Goal: Task Accomplishment & Management: Manage account settings

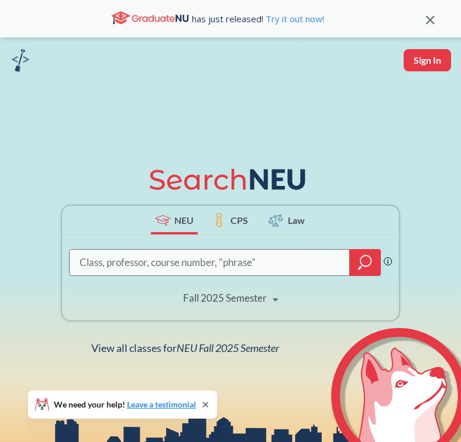
click at [265, 261] on input "search" at bounding box center [209, 262] width 262 height 23
type input "fina 2201"
click at [370, 261] on icon "magnifying glass" at bounding box center [365, 260] width 11 height 11
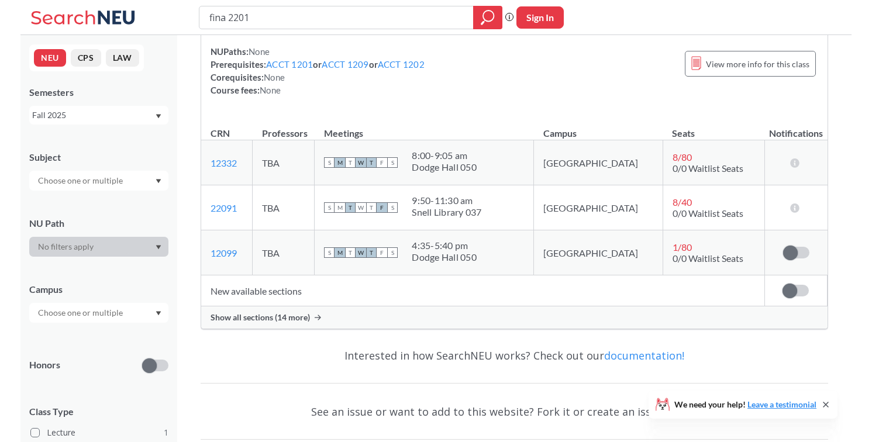
scroll to position [143, 0]
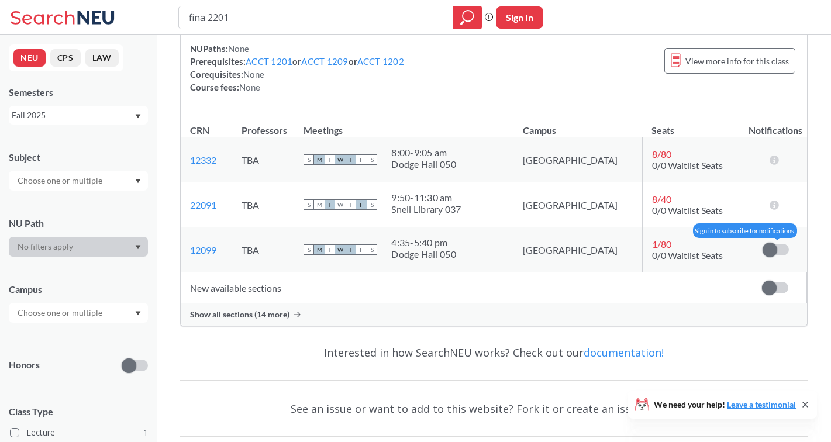
click at [460, 247] on label at bounding box center [775, 250] width 26 height 12
click at [460, 244] on input "checkbox" at bounding box center [762, 244] width 0 height 0
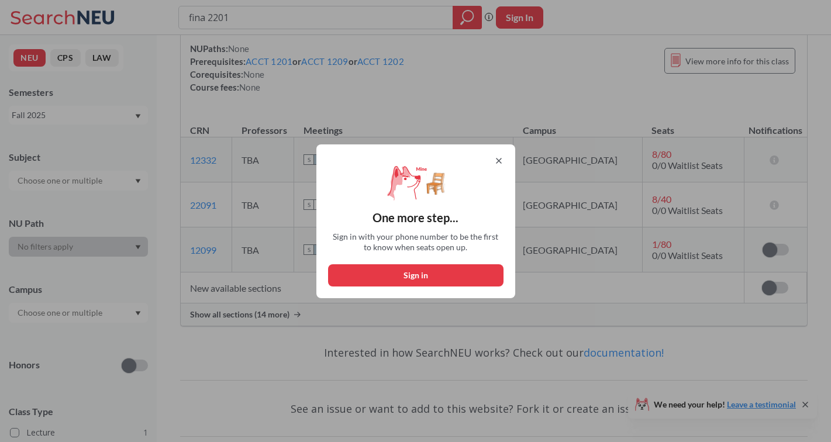
click at [460, 276] on button "Sign in" at bounding box center [415, 275] width 175 height 22
select select "US"
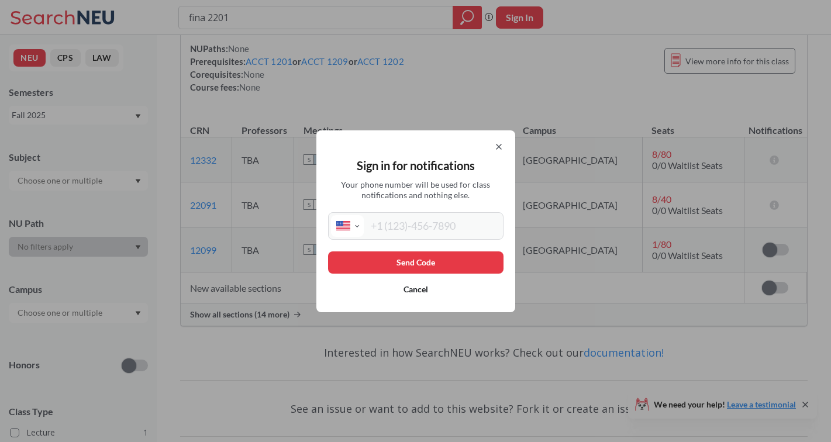
click at [460, 230] on input "tel" at bounding box center [432, 226] width 137 height 22
type input "[PHONE_NUMBER]"
click at [460, 251] on button "Send Code" at bounding box center [415, 262] width 175 height 22
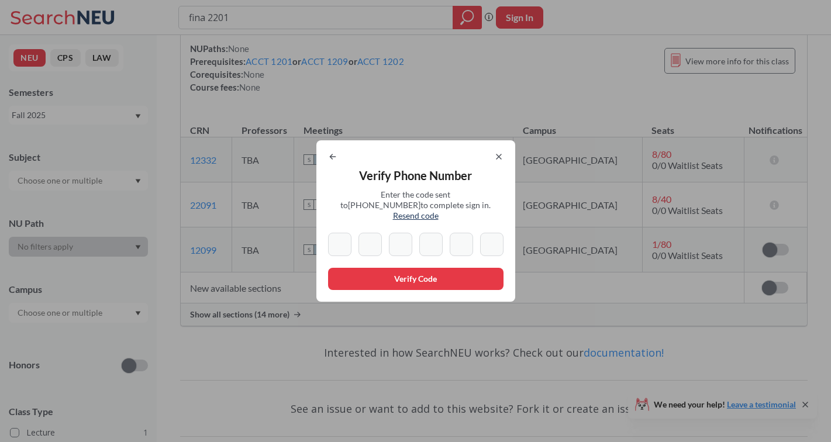
type input "9"
type input "7"
type input "9"
type input "3"
type input "1"
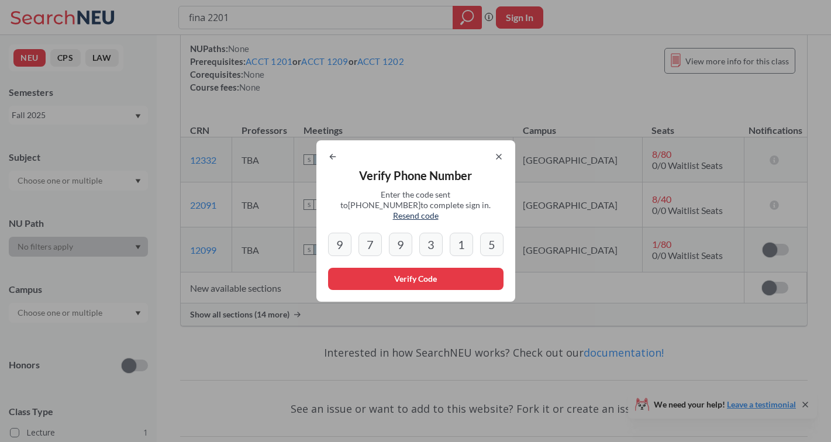
type input "5"
click at [441, 277] on button "Verify Code" at bounding box center [415, 279] width 175 height 22
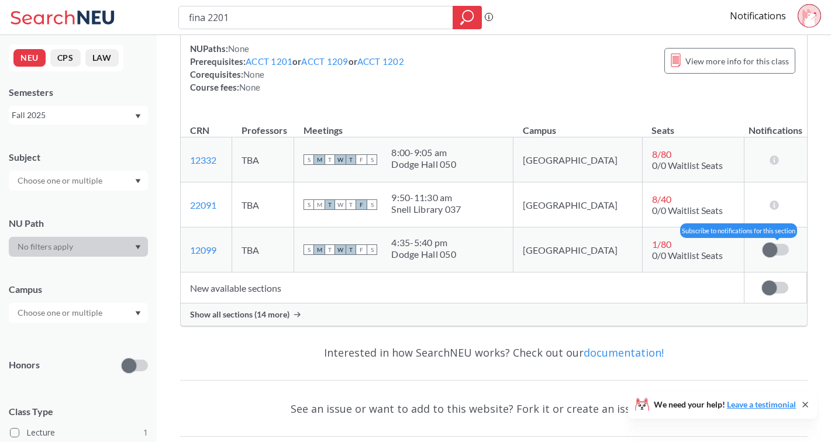
click at [460, 248] on label at bounding box center [775, 250] width 26 height 12
click at [460, 244] on input "checkbox" at bounding box center [762, 244] width 0 height 0
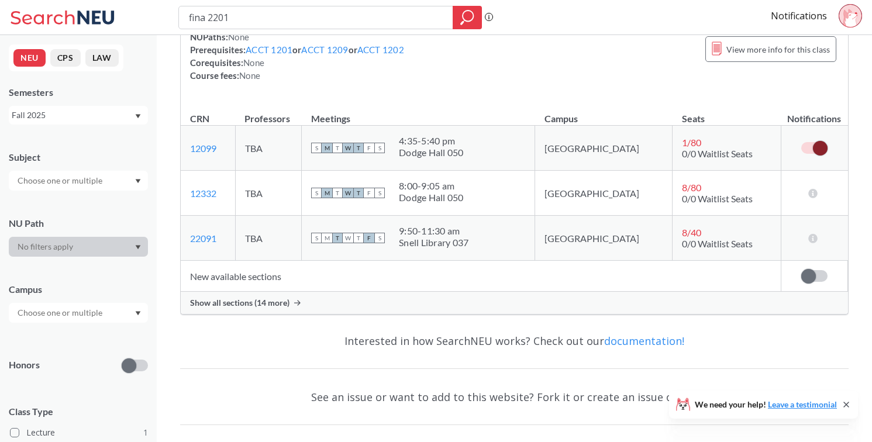
scroll to position [152, 0]
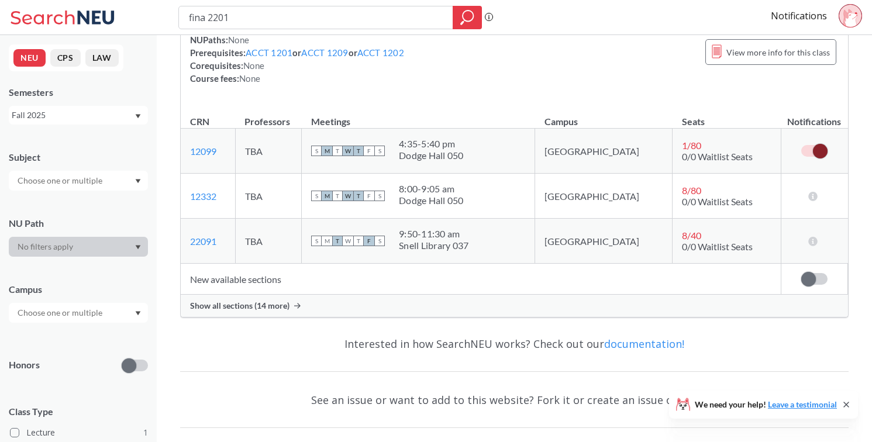
click at [460, 151] on label at bounding box center [814, 151] width 26 height 12
click at [460, 145] on input "checkbox" at bounding box center [801, 145] width 0 height 0
click at [460, 195] on td "8 / 80 0/0 Waitlist Seats" at bounding box center [726, 196] width 109 height 45
click at [460, 189] on span "8 / 80" at bounding box center [691, 190] width 19 height 11
drag, startPoint x: 800, startPoint y: 262, endPoint x: 765, endPoint y: 206, distance: 67.0
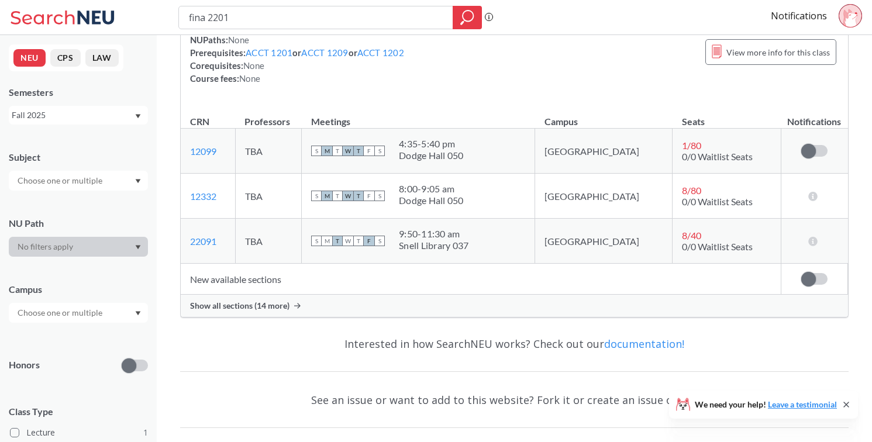
click at [460, 250] on td "There are still seats remaining for this section" at bounding box center [813, 241] width 67 height 45
